Goal: Task Accomplishment & Management: Manage account settings

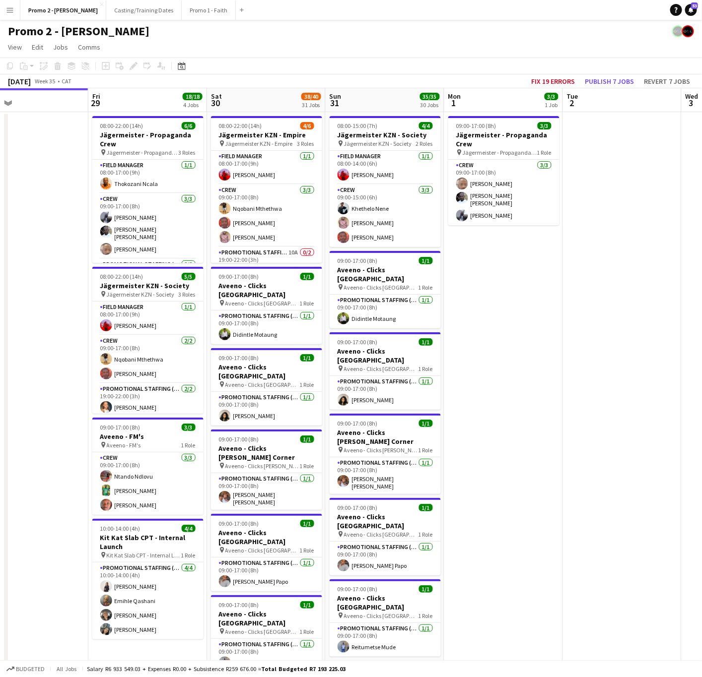
click at [5, 12] on button "Menu" at bounding box center [10, 10] width 20 height 20
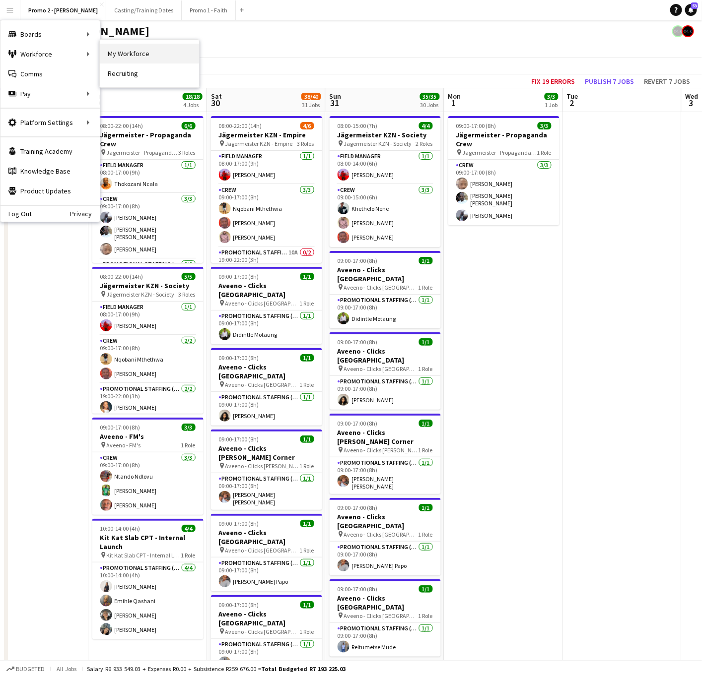
click at [145, 57] on link "My Workforce" at bounding box center [149, 54] width 99 height 20
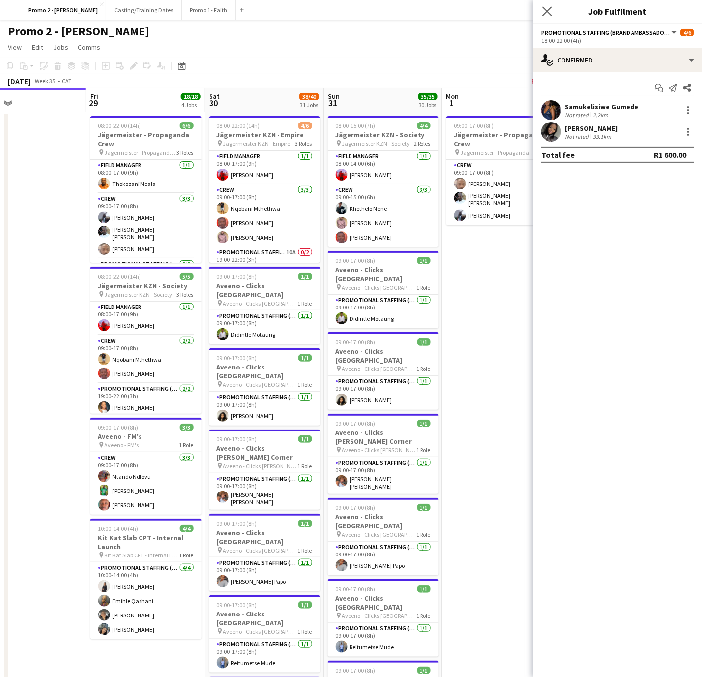
click at [548, 17] on app-icon "Close pop-in" at bounding box center [547, 11] width 14 height 14
